Goal: Task Accomplishment & Management: Complete application form

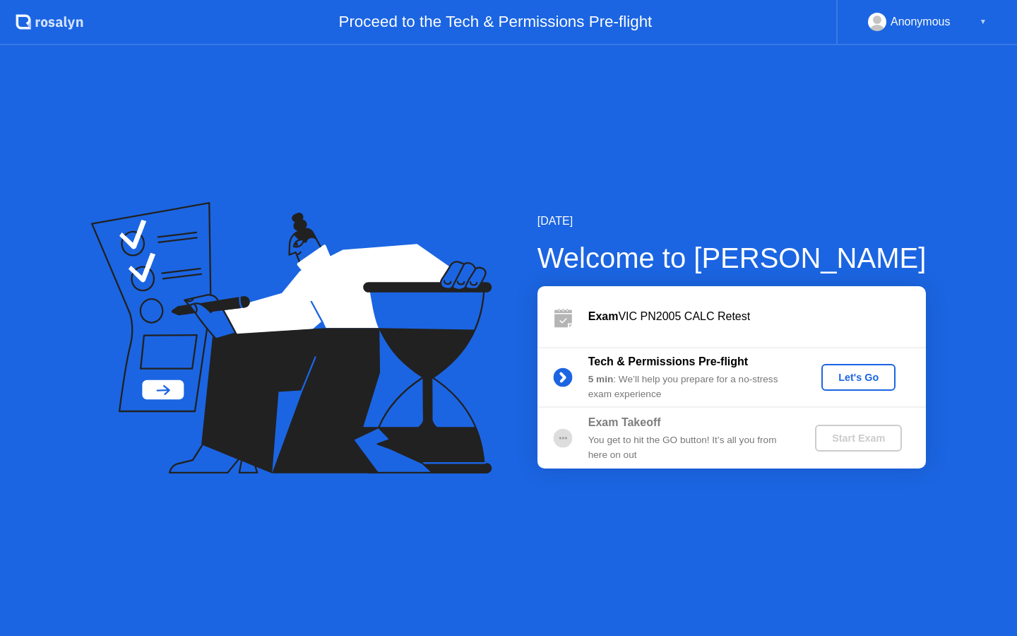
click at [853, 379] on div "Let's Go" at bounding box center [858, 377] width 63 height 11
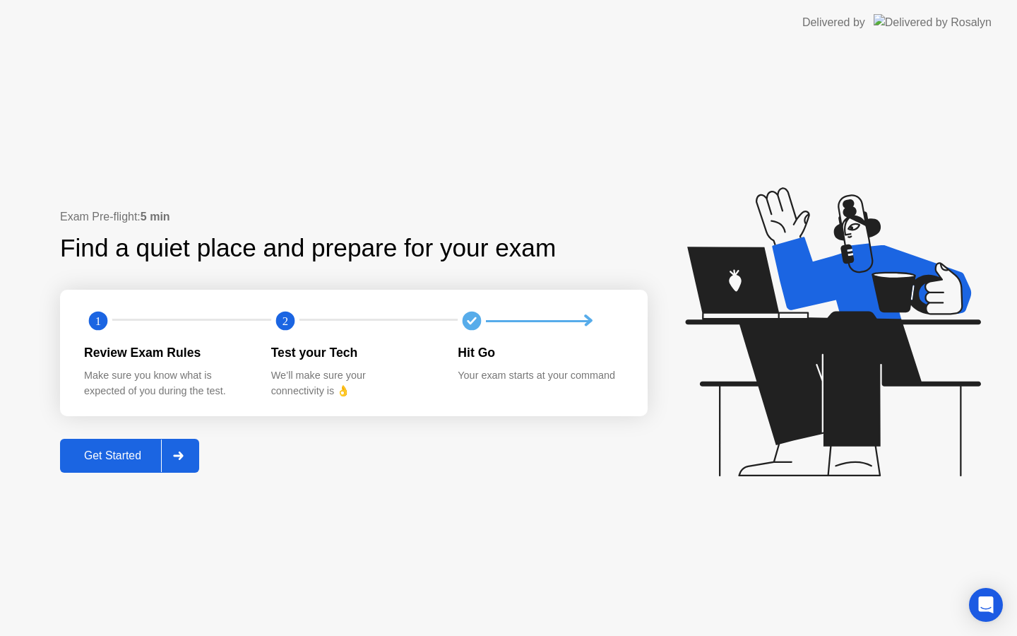
click at [107, 461] on div "Get Started" at bounding box center [112, 455] width 97 height 13
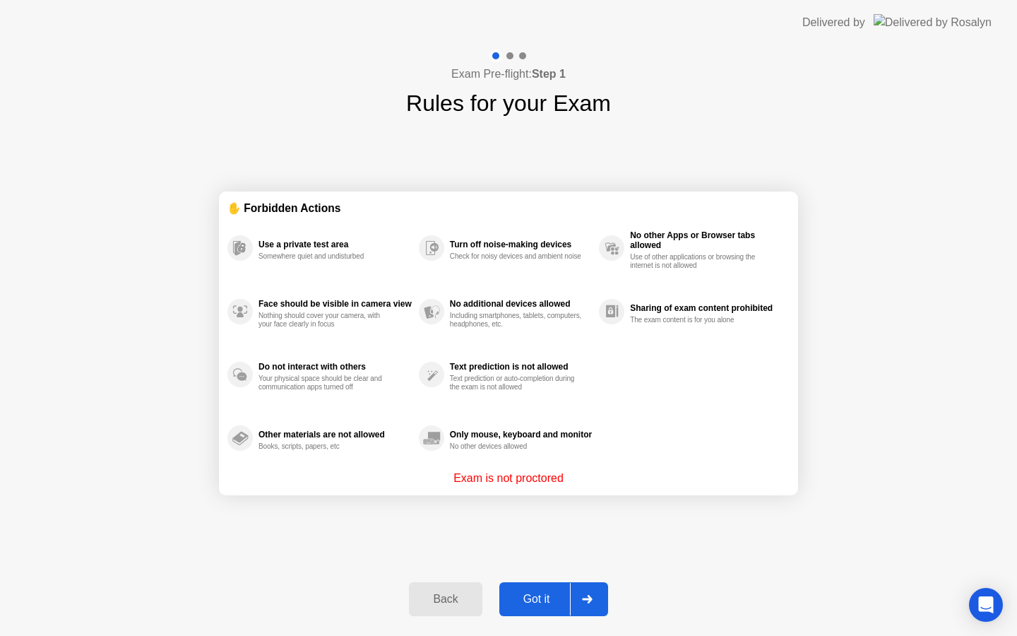
click at [557, 597] on div "Got it" at bounding box center [537, 599] width 66 height 13
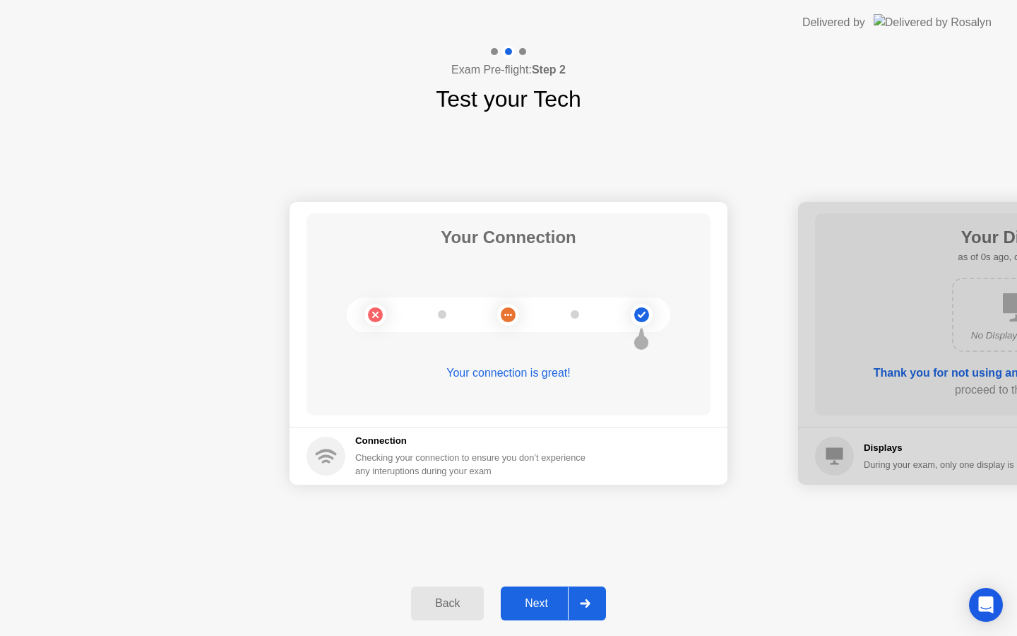
click at [555, 599] on div "Next" at bounding box center [536, 603] width 63 height 13
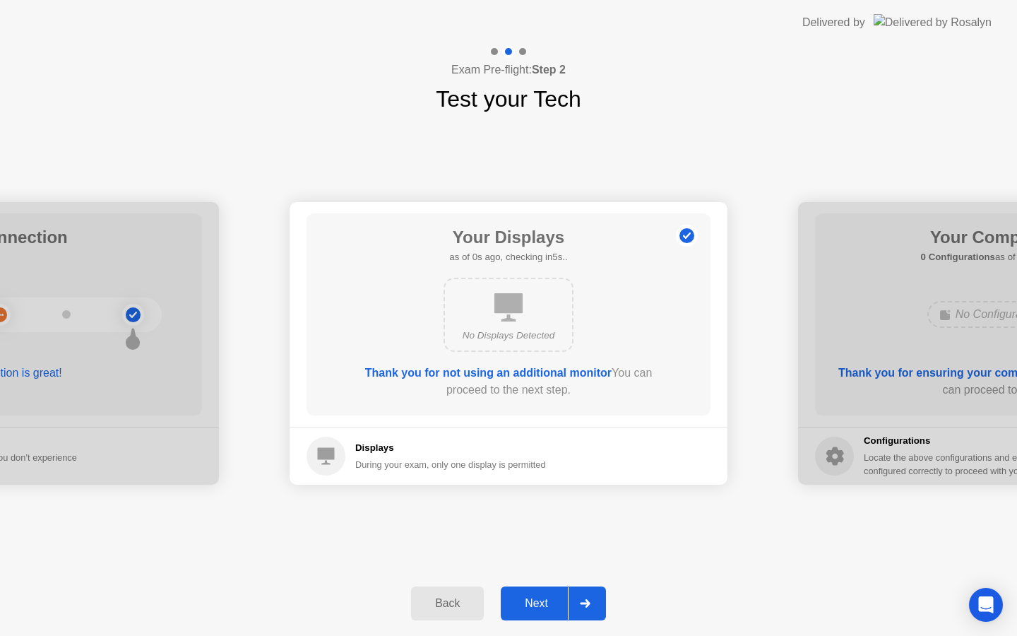
click at [555, 599] on div "Next" at bounding box center [536, 603] width 63 height 13
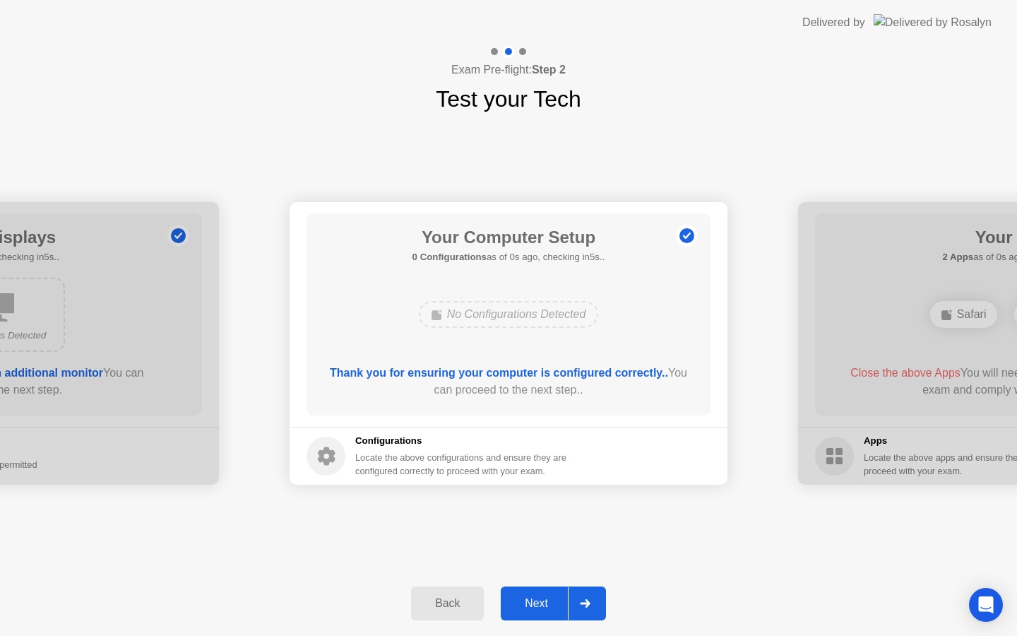
click at [555, 599] on div "Next" at bounding box center [536, 603] width 63 height 13
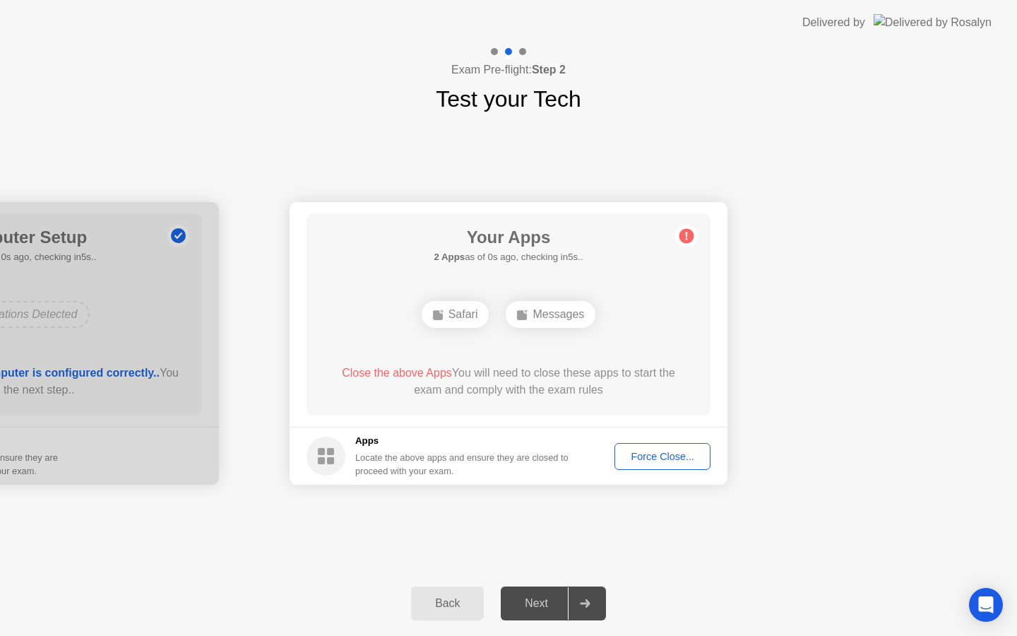
click at [555, 599] on div "Next" at bounding box center [536, 603] width 63 height 13
click at [634, 461] on div "Force Close..." at bounding box center [662, 456] width 86 height 11
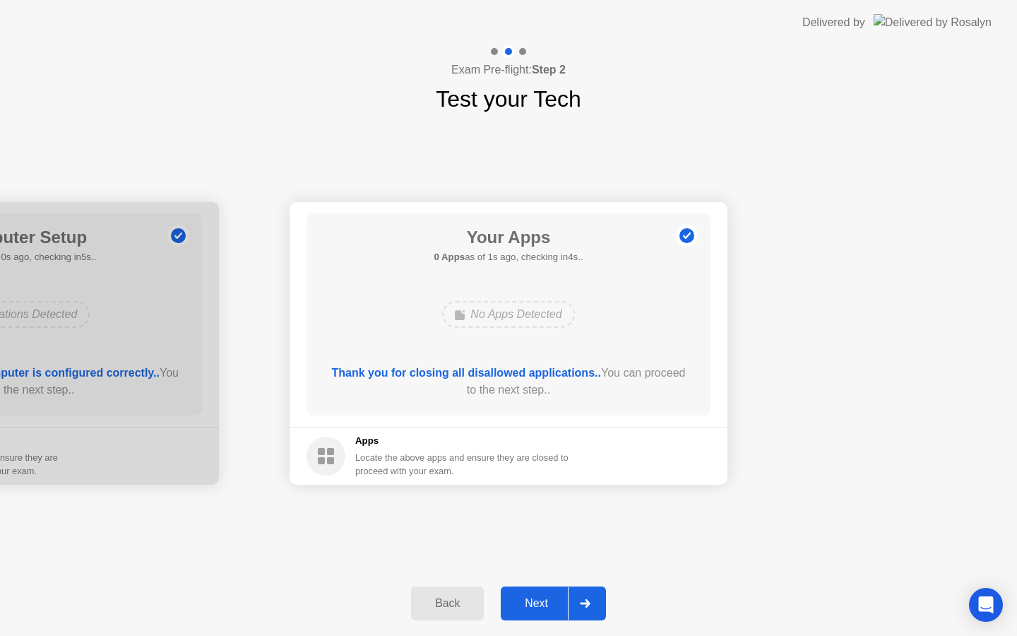
click at [540, 610] on div "Next" at bounding box center [536, 603] width 63 height 13
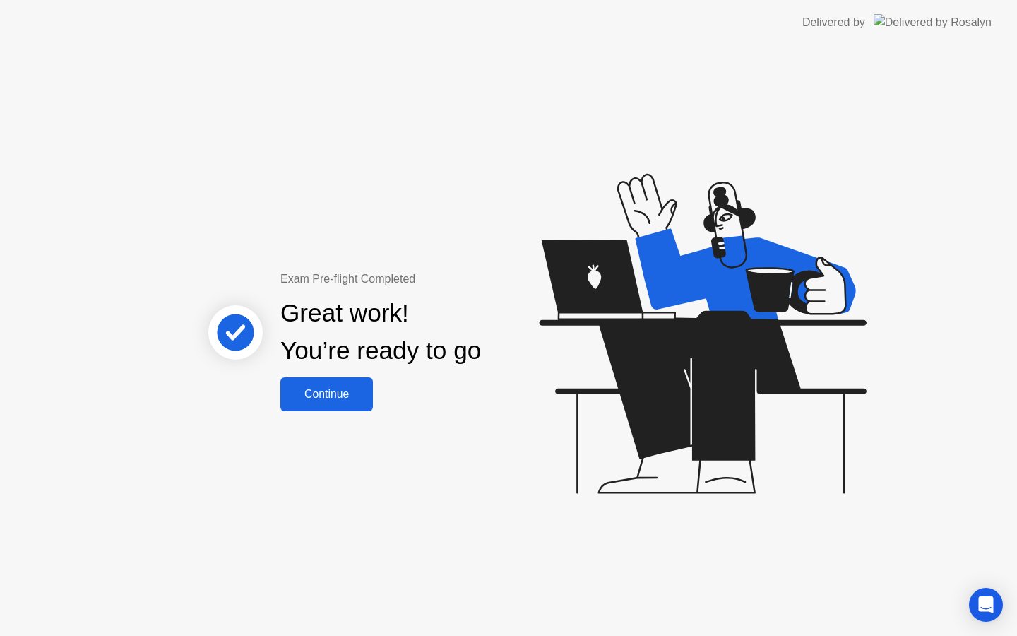
click at [324, 403] on button "Continue" at bounding box center [326, 394] width 93 height 34
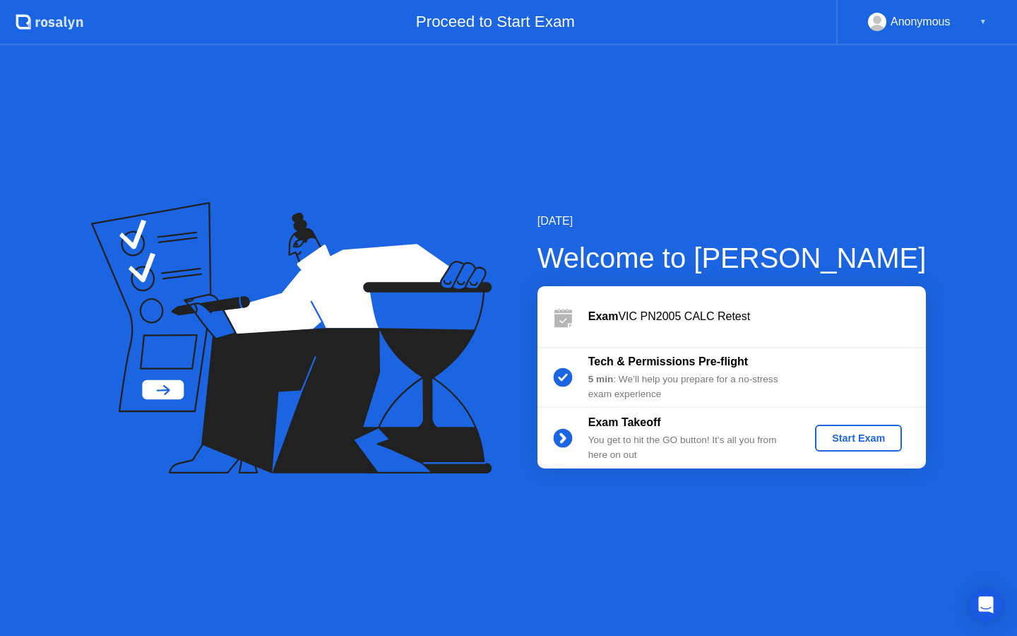
click at [863, 433] on div "Start Exam" at bounding box center [859, 437] width 76 height 11
